Goal: Information Seeking & Learning: Learn about a topic

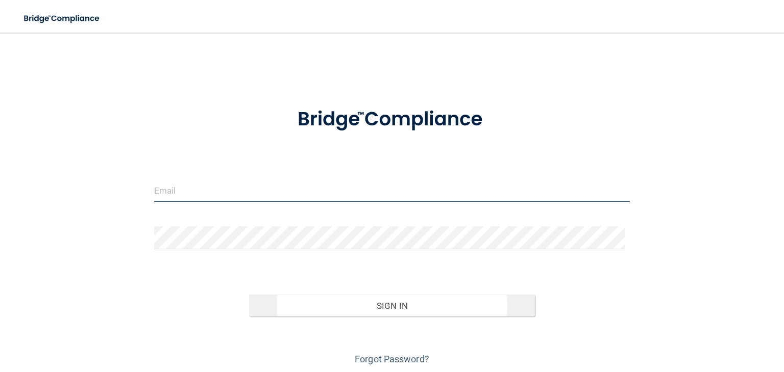
type input "[EMAIL_ADDRESS][DOMAIN_NAME]"
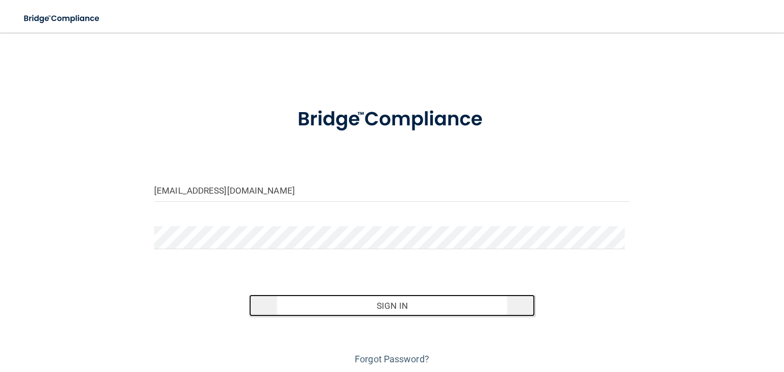
click at [400, 303] on button "Sign In" at bounding box center [391, 306] width 285 height 22
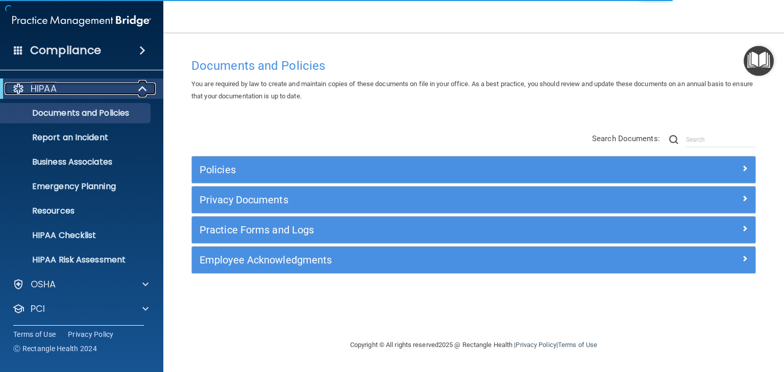
click at [139, 90] on span at bounding box center [143, 89] width 9 height 12
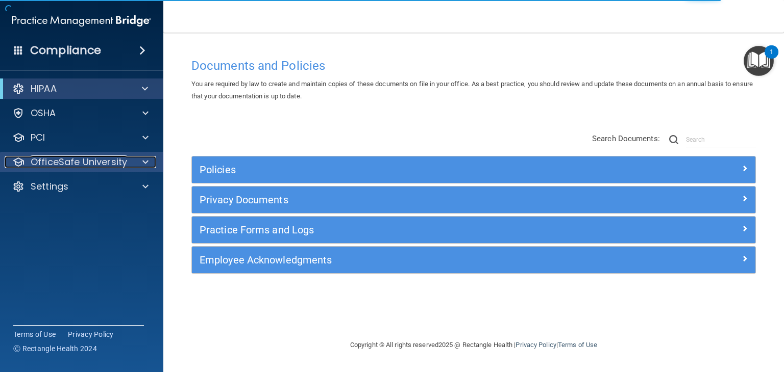
click at [87, 165] on p "OfficeSafe University" at bounding box center [79, 162] width 96 height 12
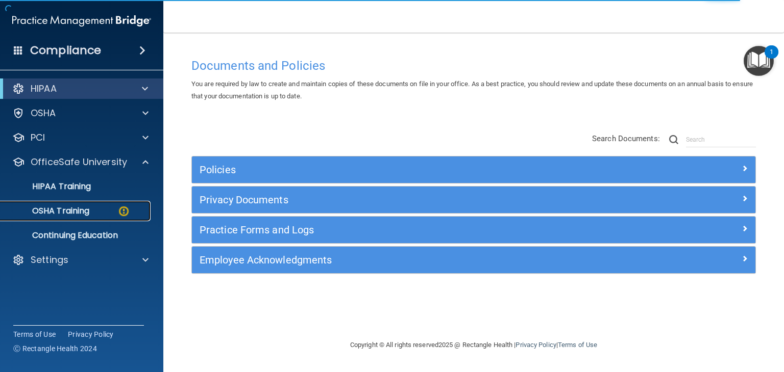
click at [80, 215] on p "OSHA Training" at bounding box center [48, 211] width 83 height 10
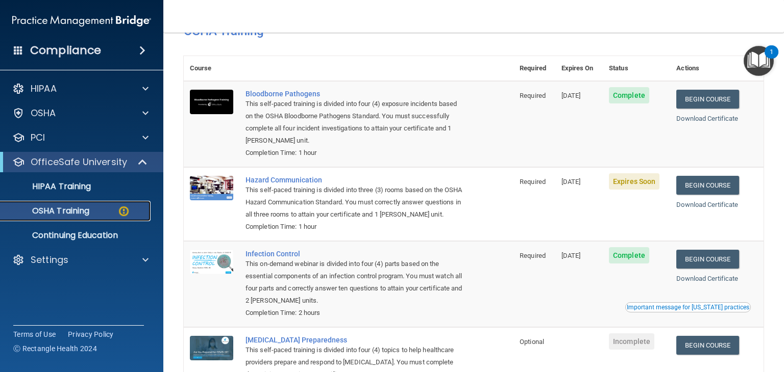
scroll to position [60, 0]
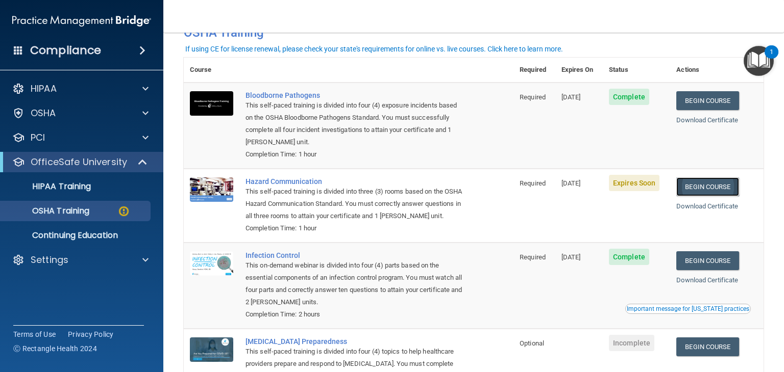
click at [694, 183] on link "Begin Course" at bounding box center [707, 187] width 62 height 19
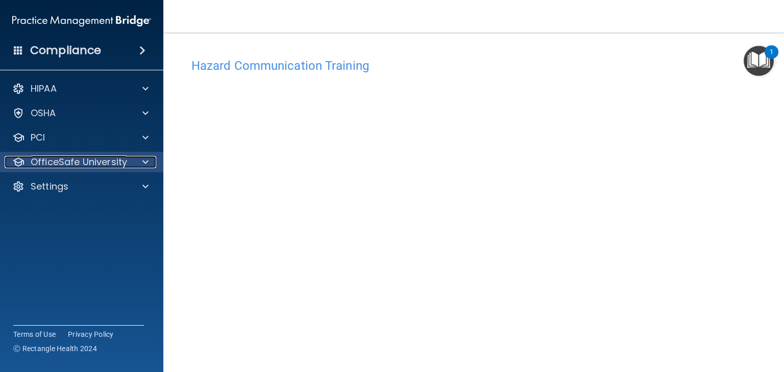
click at [106, 167] on p "OfficeSafe University" at bounding box center [79, 162] width 96 height 12
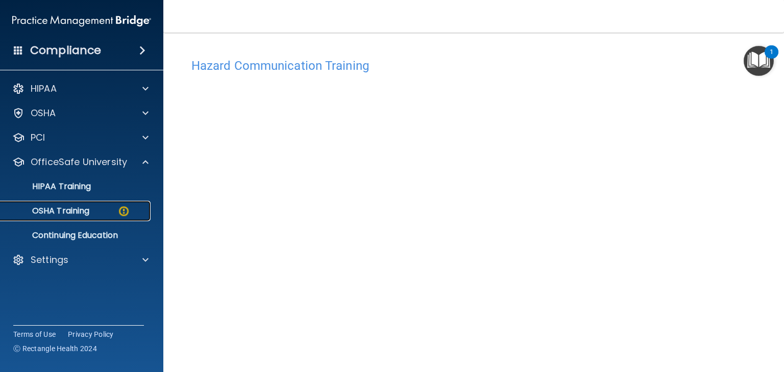
click at [62, 211] on p "OSHA Training" at bounding box center [48, 211] width 83 height 10
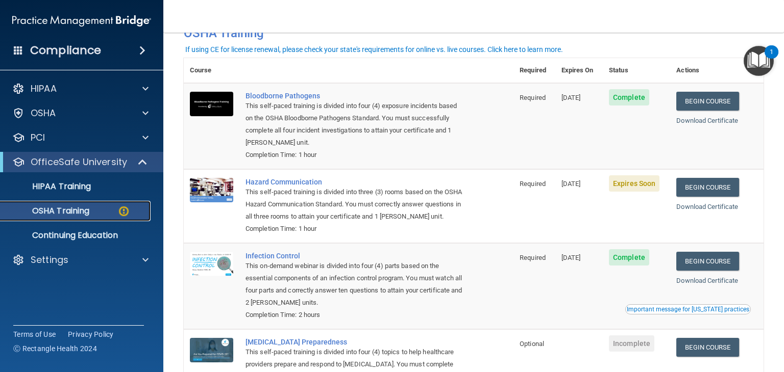
scroll to position [52, 0]
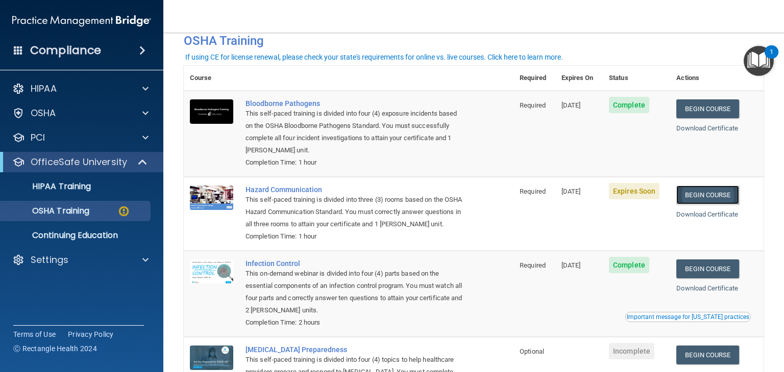
click at [689, 190] on link "Begin Course" at bounding box center [707, 195] width 62 height 19
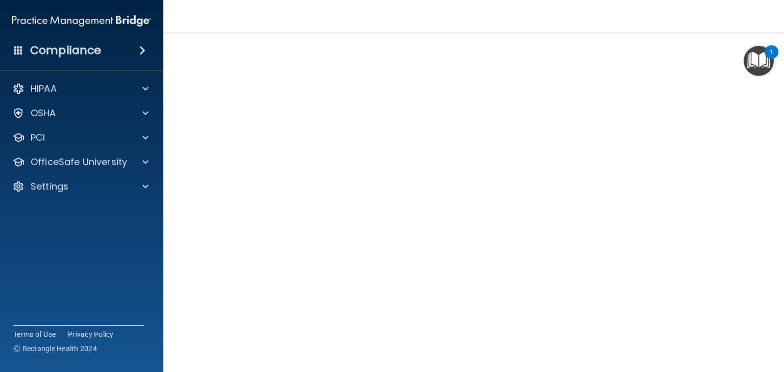
scroll to position [45, 0]
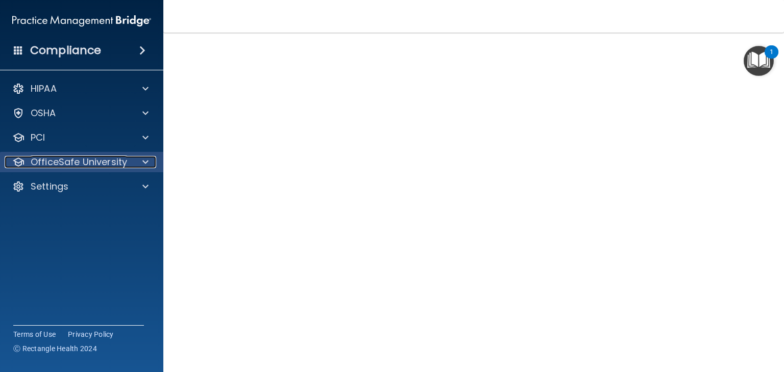
click at [72, 165] on p "OfficeSafe University" at bounding box center [79, 162] width 96 height 12
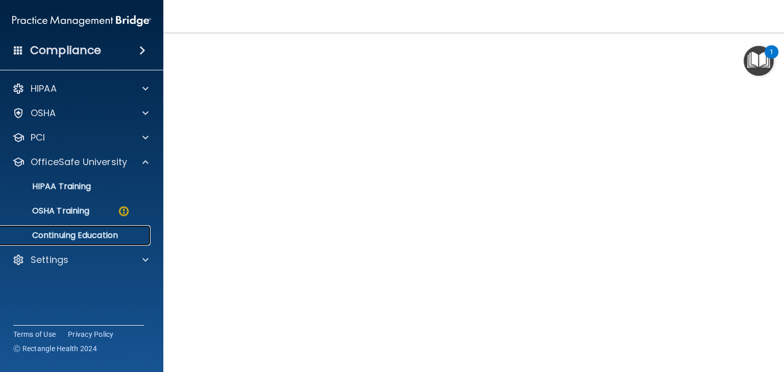
click at [58, 234] on p "Continuing Education" at bounding box center [76, 236] width 139 height 10
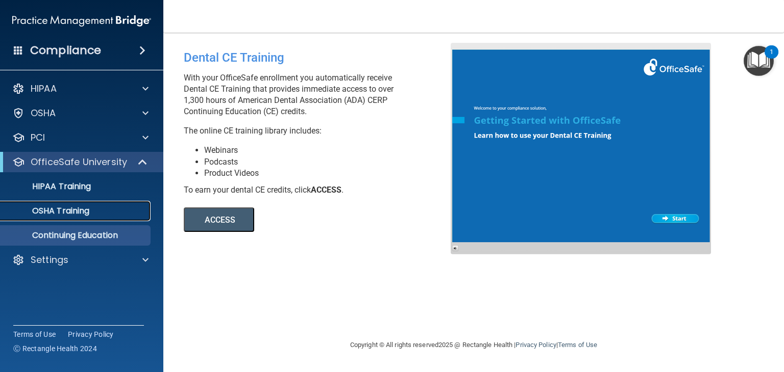
click at [73, 212] on p "OSHA Training" at bounding box center [48, 211] width 83 height 10
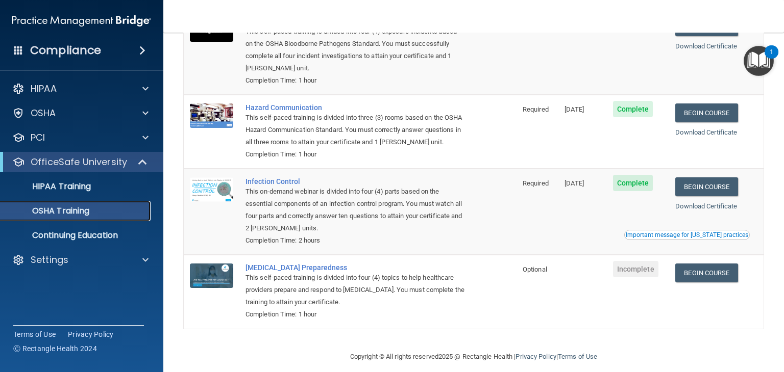
scroll to position [129, 0]
